Goal: Task Accomplishment & Management: Manage account settings

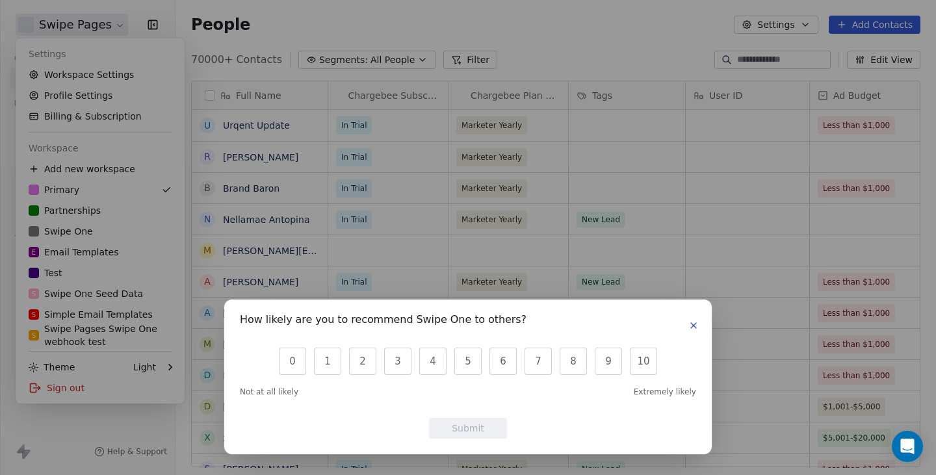
scroll to position [418, 761]
click at [696, 325] on icon "button" at bounding box center [694, 326] width 10 height 10
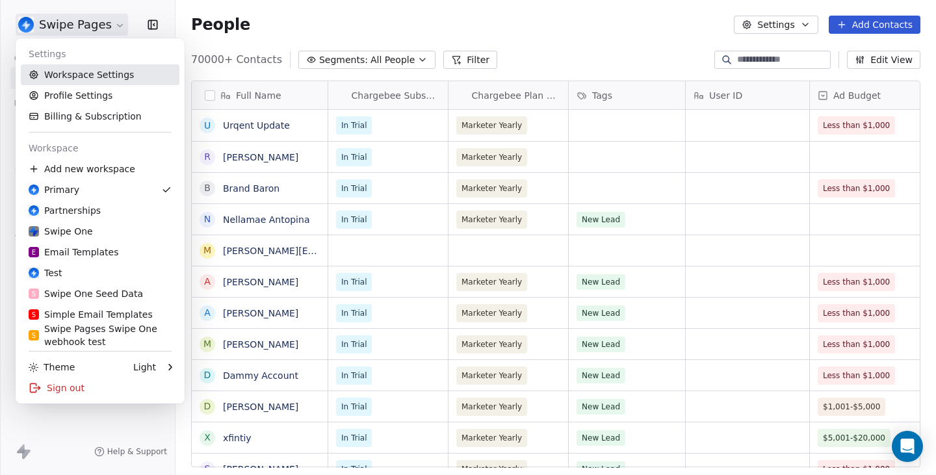
click at [100, 72] on link "Workspace Settings" at bounding box center [100, 74] width 159 height 21
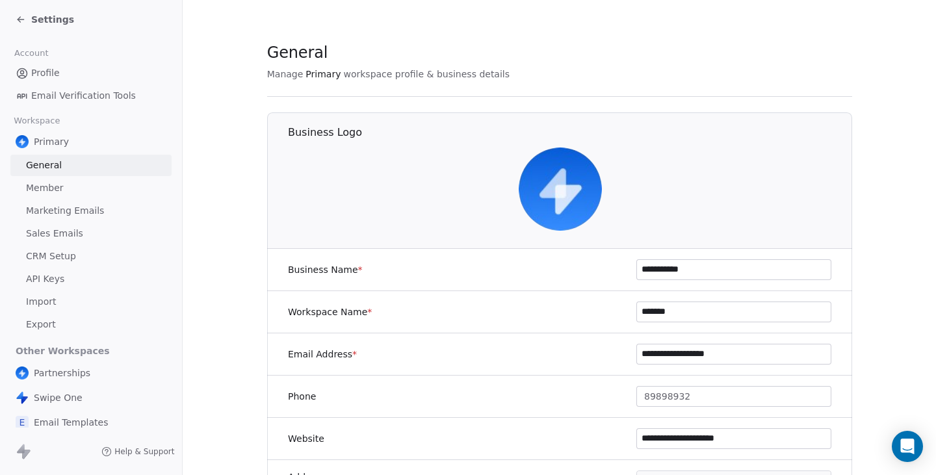
click at [77, 228] on span "Sales Emails" at bounding box center [54, 234] width 57 height 14
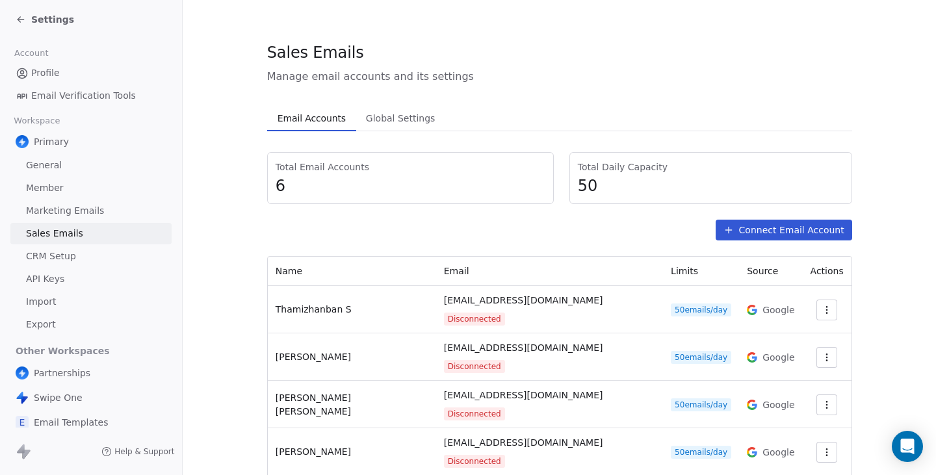
click at [741, 232] on button "Connect Email Account" at bounding box center [784, 230] width 137 height 21
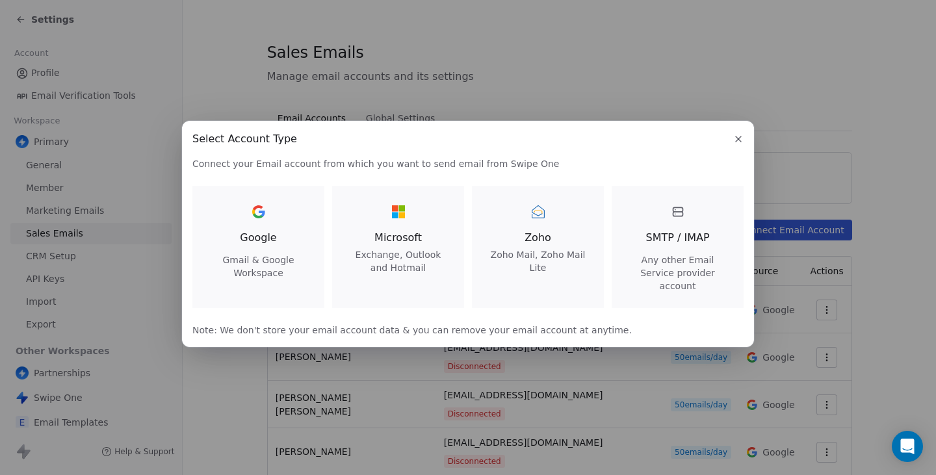
click at [415, 263] on span "Exchange, Outlook and Hotmail" at bounding box center [398, 261] width 101 height 26
